Goal: Check status: Check status

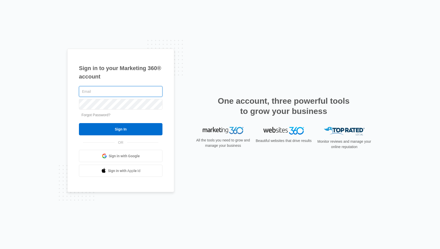
type input "[EMAIL_ADDRESS][DOMAIN_NAME]"
click at [121, 129] on input "Sign In" at bounding box center [121, 129] width 84 height 12
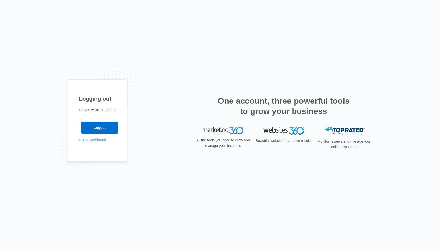
click at [103, 141] on link "Go to Dashboard" at bounding box center [92, 140] width 27 height 4
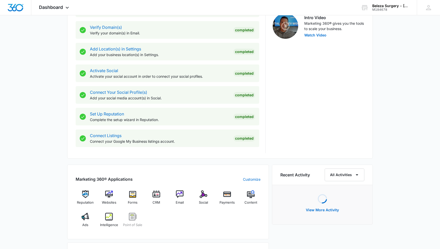
scroll to position [168, 0]
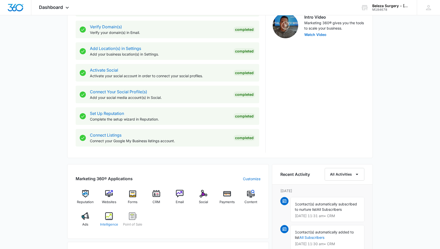
click at [112, 217] on img at bounding box center [109, 216] width 8 height 8
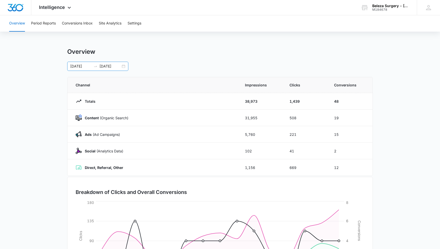
click at [124, 66] on div "[DATE] [DATE]" at bounding box center [97, 66] width 61 height 9
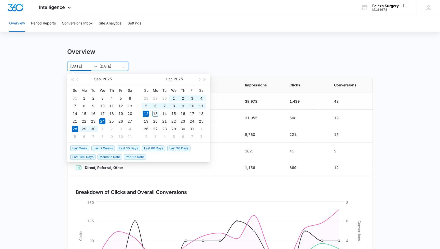
click at [106, 148] on span "Last 2 Weeks" at bounding box center [102, 148] width 23 height 6
type input "[DATE]"
